Goal: Information Seeking & Learning: Learn about a topic

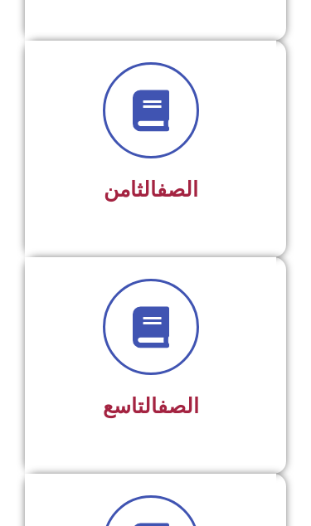
scroll to position [1811, 0]
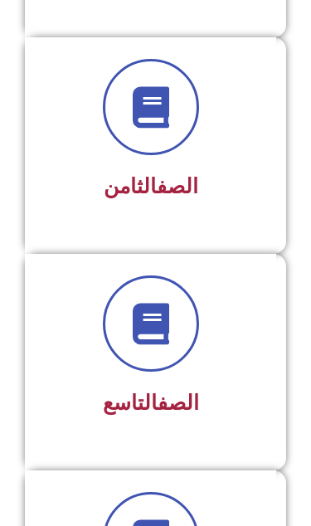
click at [83, 347] on div at bounding box center [150, 324] width 208 height 96
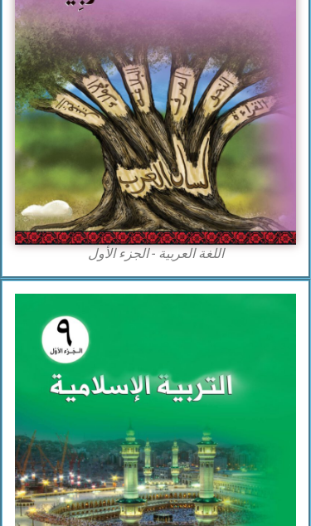
scroll to position [393, 0]
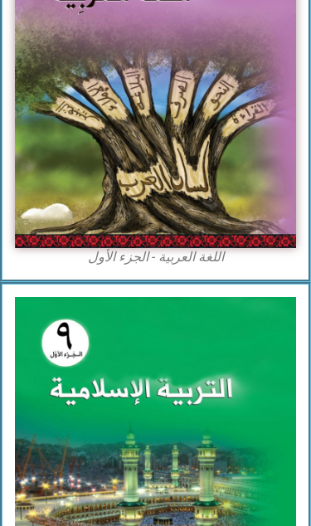
click at [42, 232] on img at bounding box center [155, 74] width 281 height 348
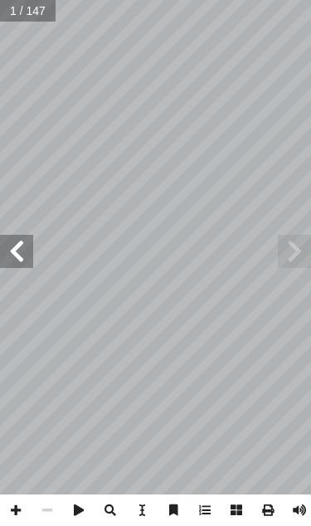
click at [16, 266] on span at bounding box center [16, 251] width 33 height 33
click at [24, 256] on span at bounding box center [16, 251] width 33 height 33
click at [16, 249] on span at bounding box center [16, 251] width 33 height 33
click at [18, 257] on span at bounding box center [16, 251] width 33 height 33
click at [19, 252] on span at bounding box center [16, 251] width 33 height 33
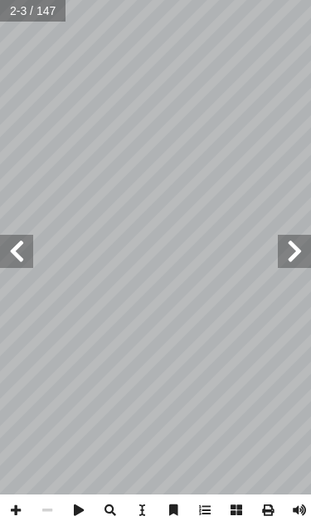
click at [8, 249] on span at bounding box center [16, 251] width 33 height 33
click at [11, 251] on span at bounding box center [16, 251] width 33 height 33
click at [8, 263] on span at bounding box center [16, 251] width 33 height 33
click at [7, 253] on span at bounding box center [16, 251] width 33 height 33
click at [281, 252] on span at bounding box center [294, 251] width 33 height 33
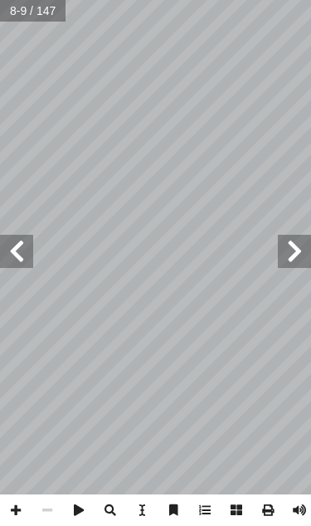
click at [10, 237] on span at bounding box center [16, 251] width 33 height 33
click at [8, 242] on span at bounding box center [16, 251] width 33 height 33
click at [22, 237] on span at bounding box center [16, 251] width 33 height 33
click at [27, 257] on span at bounding box center [16, 251] width 33 height 33
click at [20, 259] on span at bounding box center [16, 251] width 33 height 33
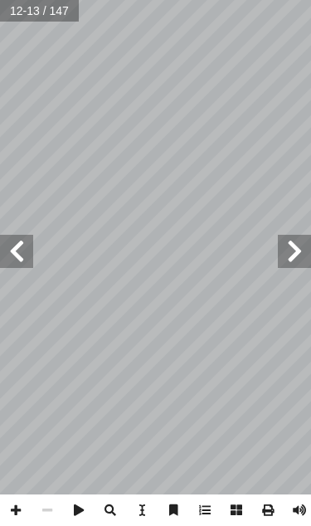
click at [26, 251] on span at bounding box center [16, 251] width 33 height 33
click at [23, 244] on span at bounding box center [16, 251] width 33 height 33
click at [28, 250] on span at bounding box center [16, 251] width 33 height 33
click at [22, 262] on span at bounding box center [16, 251] width 33 height 33
click at [22, 265] on span at bounding box center [16, 251] width 33 height 33
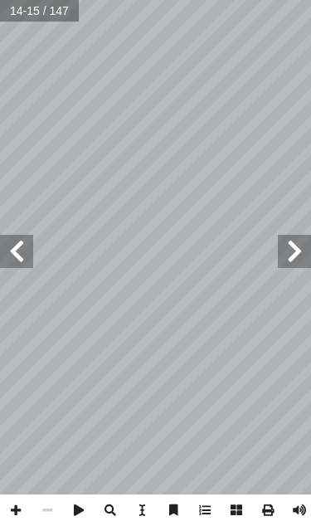
click at [15, 265] on span at bounding box center [16, 251] width 33 height 33
click at [15, 266] on span at bounding box center [16, 251] width 33 height 33
click at [26, 266] on span at bounding box center [16, 251] width 33 height 33
click at [23, 254] on span at bounding box center [16, 251] width 33 height 33
click at [28, 254] on span at bounding box center [16, 251] width 33 height 33
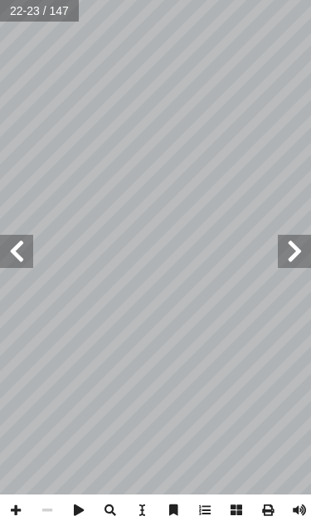
click at [31, 259] on span at bounding box center [16, 251] width 33 height 33
click at [32, 262] on span at bounding box center [16, 251] width 33 height 33
click at [32, 261] on span at bounding box center [16, 251] width 33 height 33
click at [32, 263] on span at bounding box center [16, 251] width 33 height 33
click at [281, 264] on span at bounding box center [294, 251] width 33 height 33
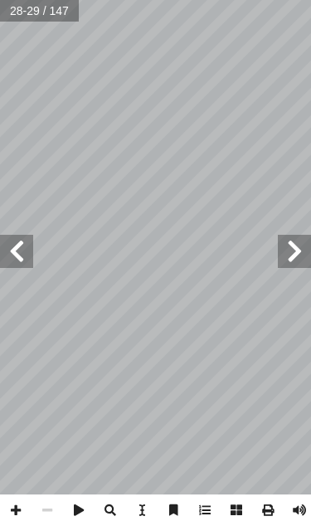
click at [284, 253] on span at bounding box center [294, 251] width 33 height 33
